Goal: Information Seeking & Learning: Check status

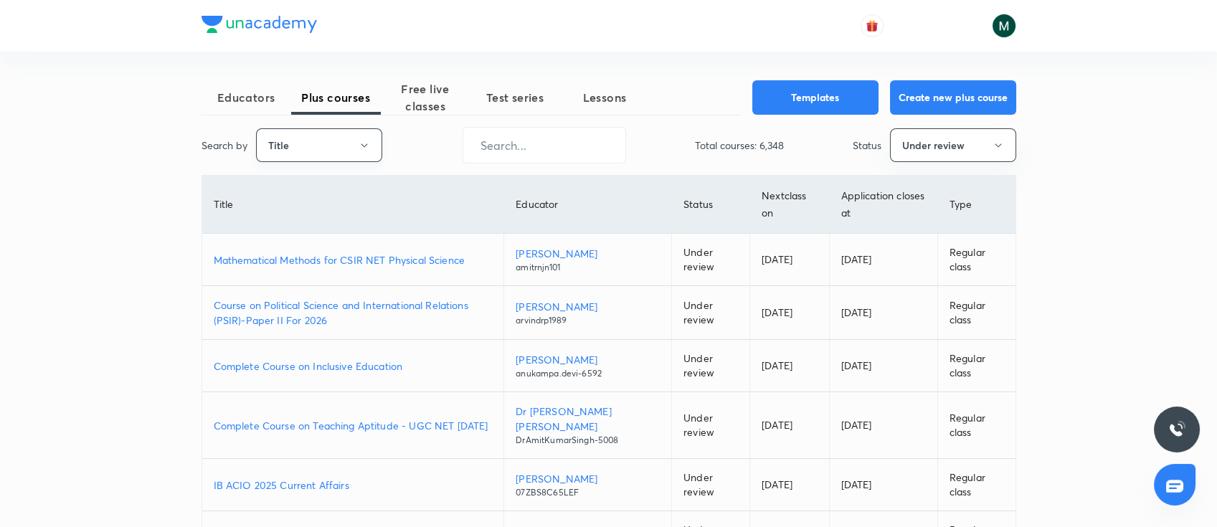
click at [311, 136] on button "Title" at bounding box center [319, 145] width 126 height 34
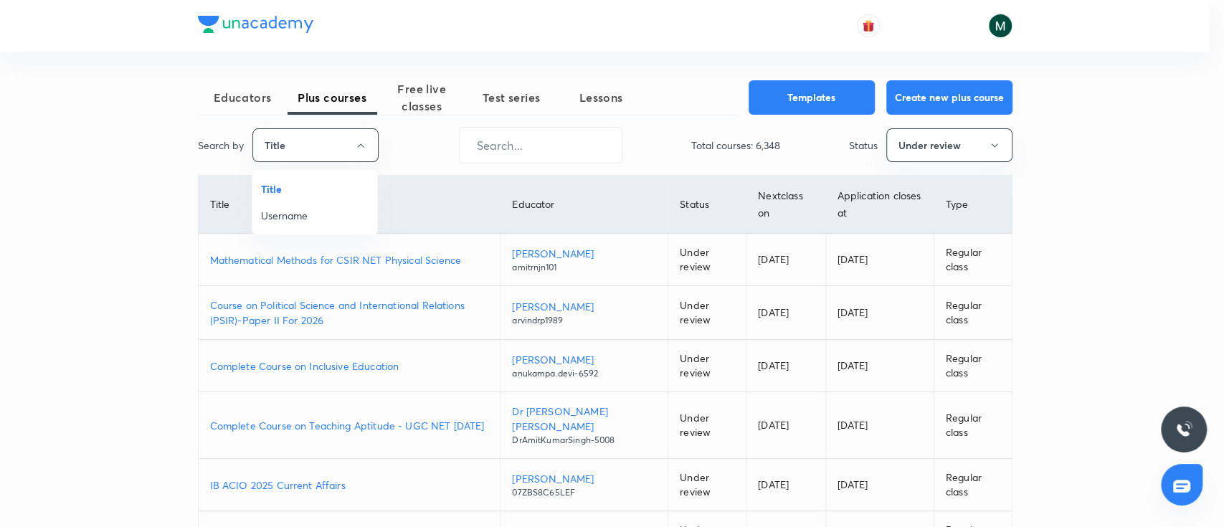
click at [294, 210] on span "Username" at bounding box center [315, 215] width 108 height 15
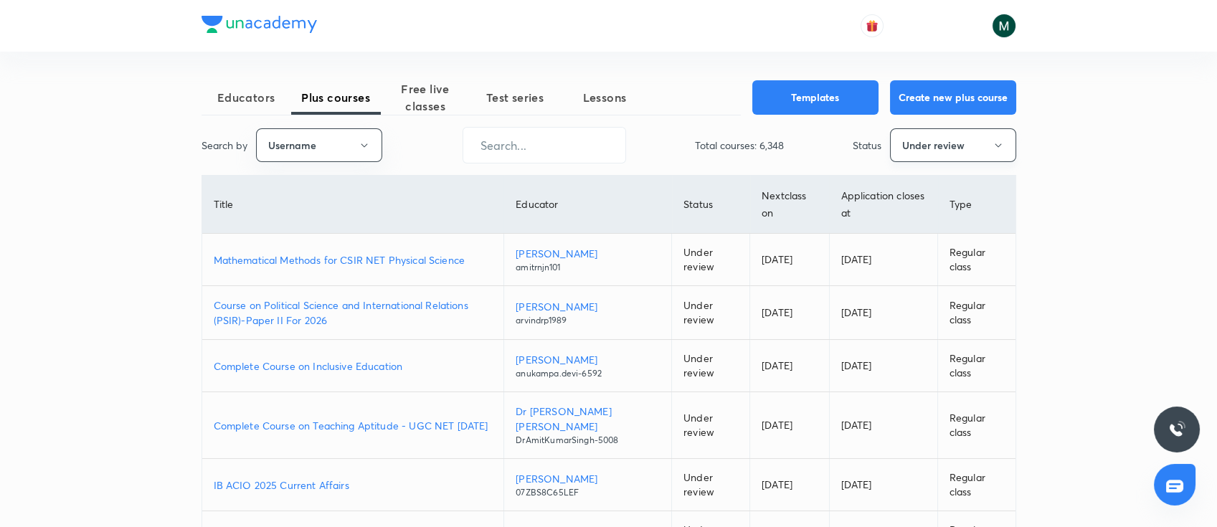
click at [907, 144] on button "Under review" at bounding box center [953, 145] width 126 height 34
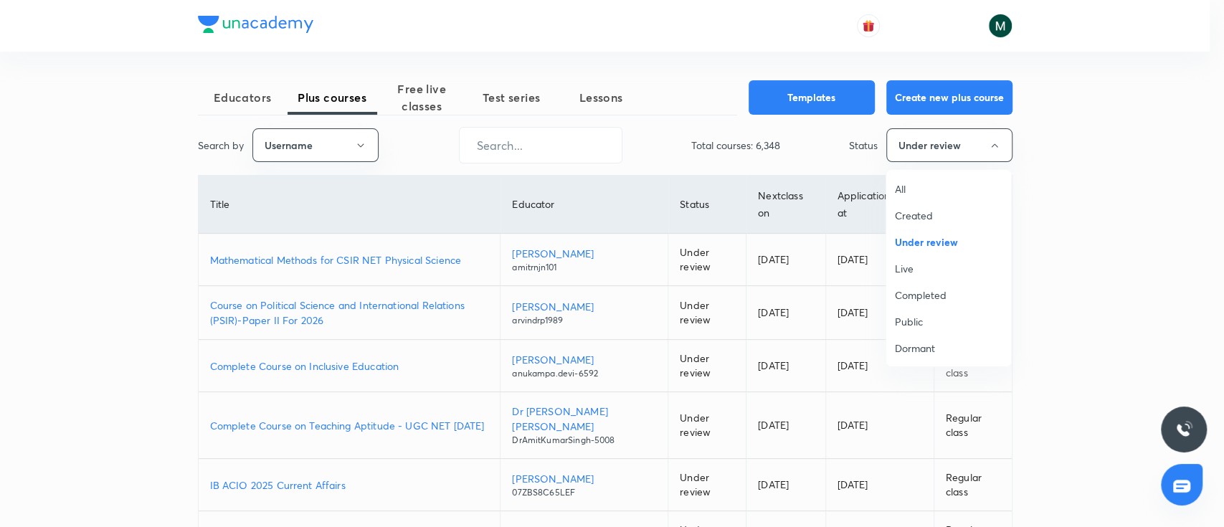
click at [905, 189] on span "All" at bounding box center [949, 188] width 108 height 15
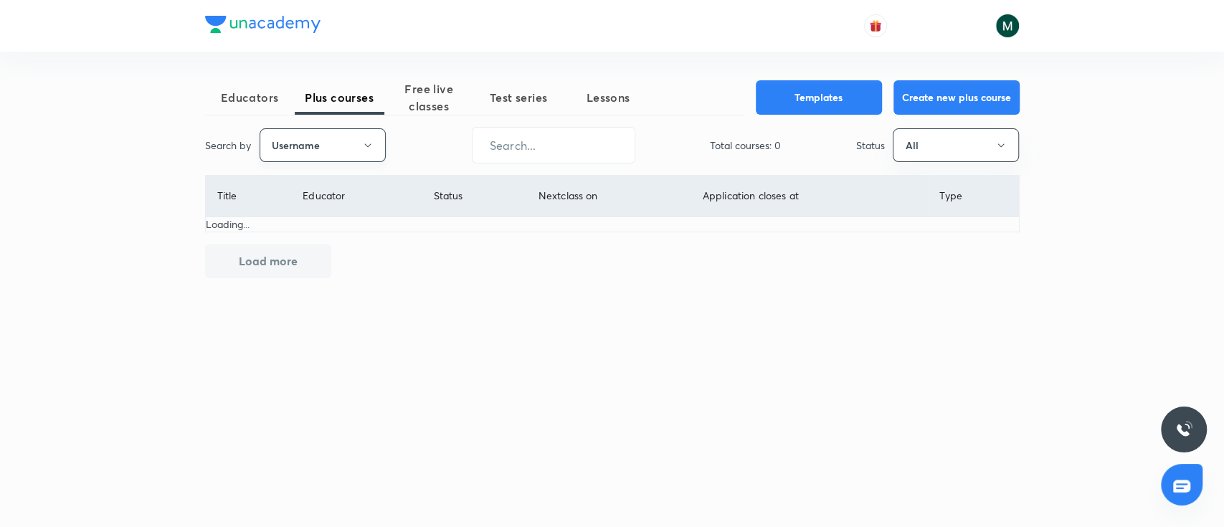
click at [361, 143] on button "Username" at bounding box center [323, 145] width 126 height 34
click at [361, 143] on div at bounding box center [612, 263] width 1224 height 527
click at [548, 152] on input "text" at bounding box center [554, 145] width 162 height 37
paste input "shraddhat0604-2984"
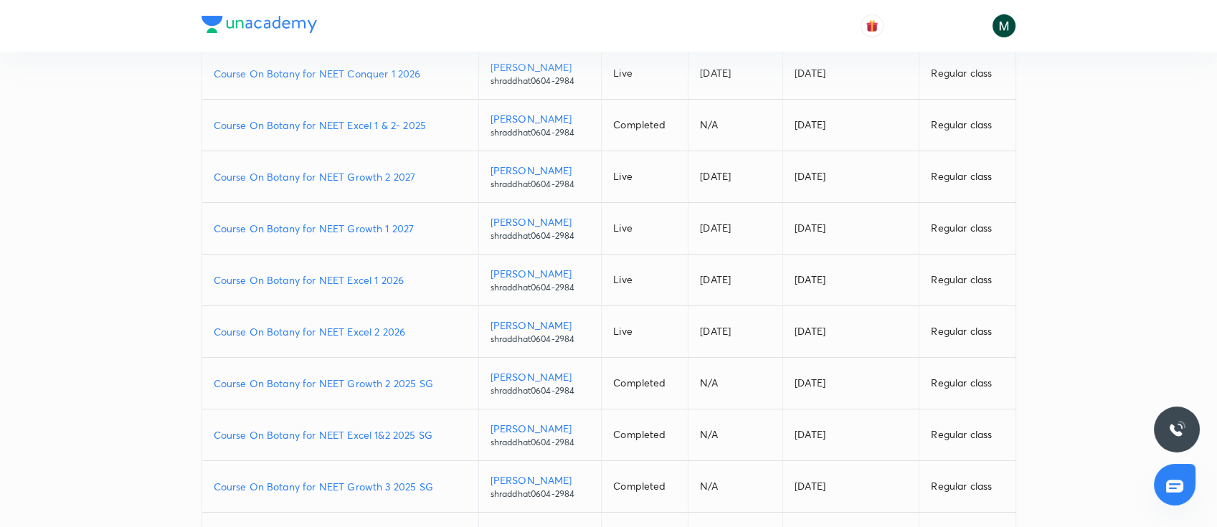
scroll to position [191, 0]
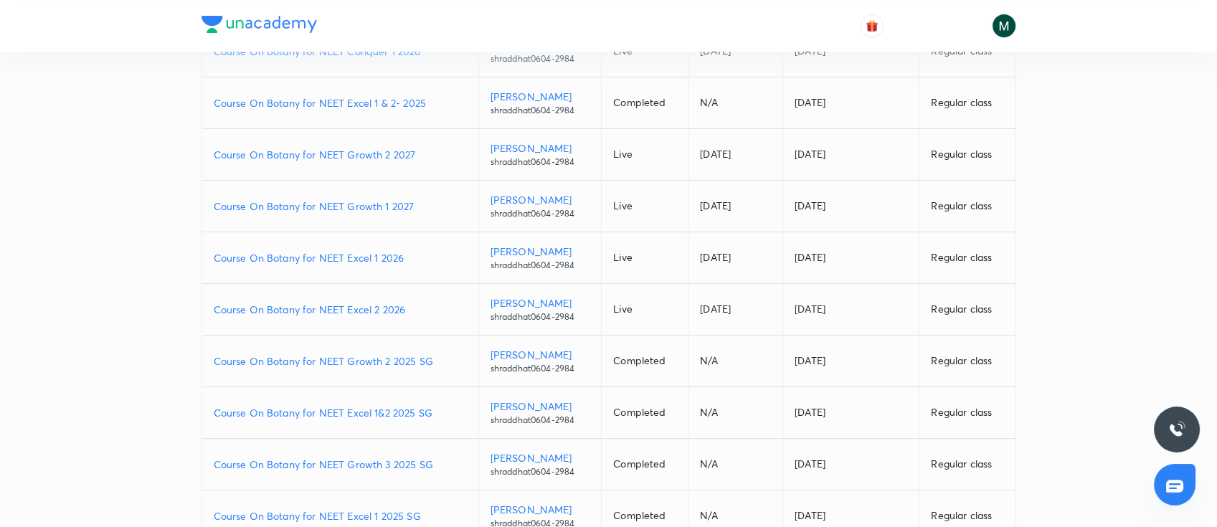
click at [359, 310] on p "Course On Botany for NEET Excel 2 2026" at bounding box center [340, 309] width 253 height 15
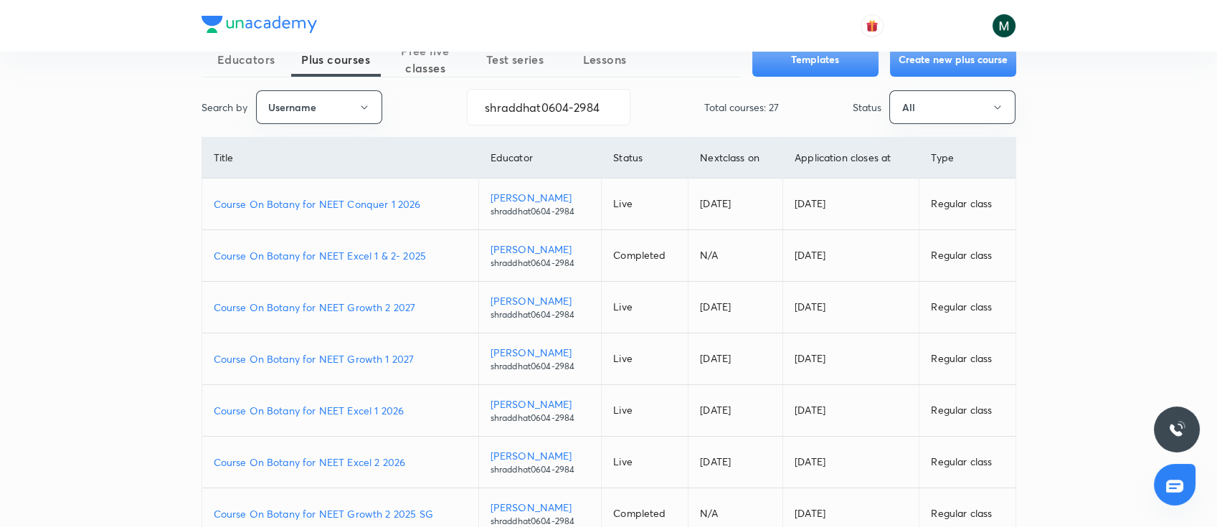
scroll to position [0, 0]
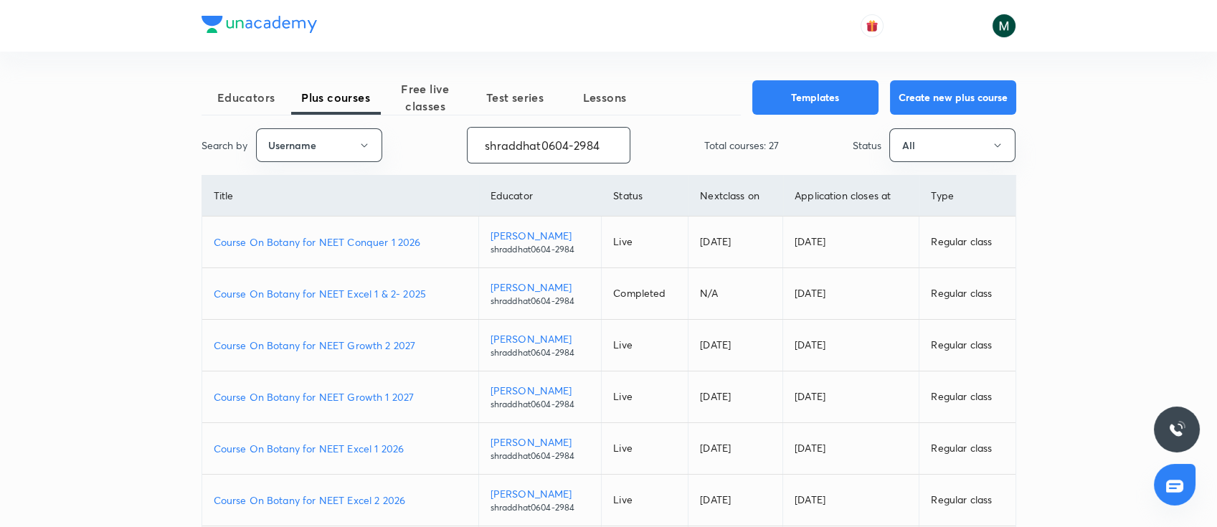
drag, startPoint x: 479, startPoint y: 138, endPoint x: 622, endPoint y: 139, distance: 142.7
click at [597, 147] on input "shraddhat0604-2984" at bounding box center [549, 145] width 162 height 37
paste input "yadavvinu60-5296"
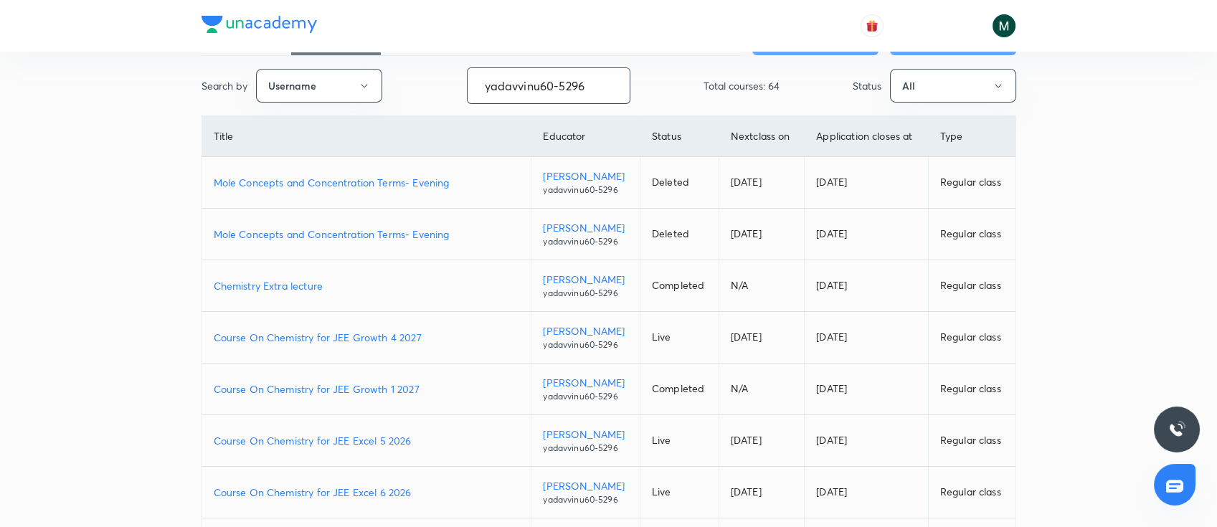
scroll to position [127, 0]
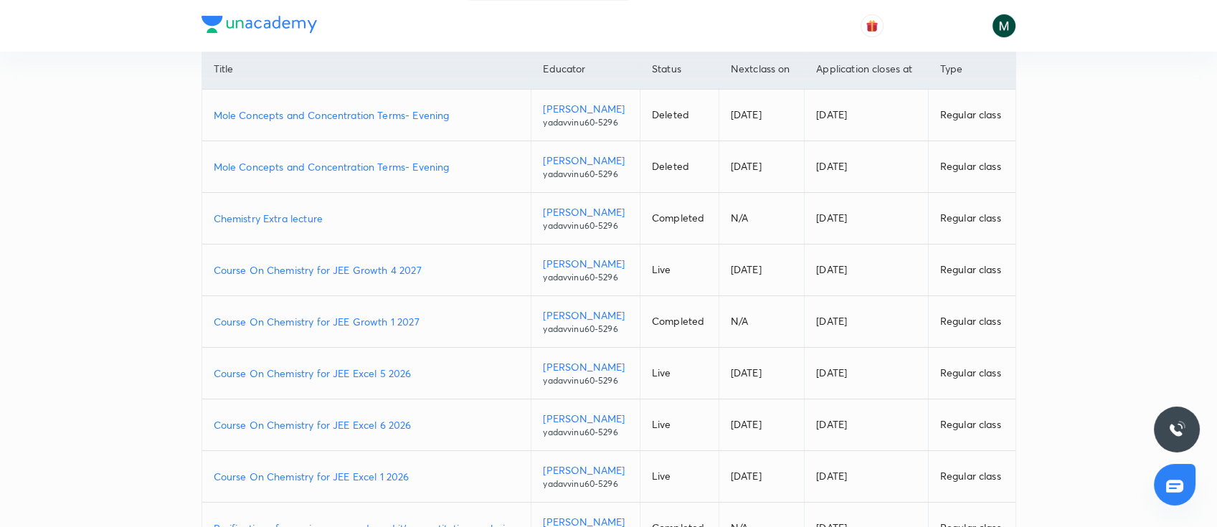
type input "yadavvinu60-5296"
click at [354, 314] on p "Course On Chemistry for JEE Growth 1 2027" at bounding box center [367, 321] width 306 height 15
